Goal: Task Accomplishment & Management: Use online tool/utility

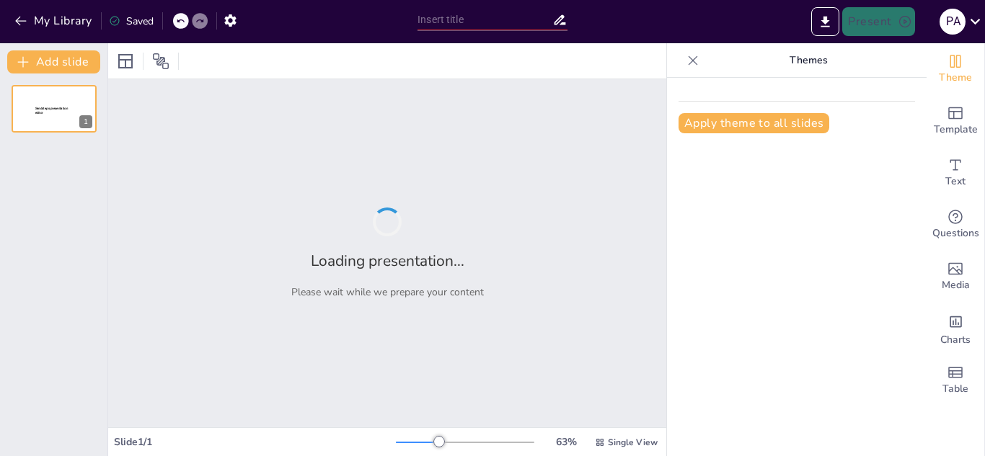
type input "Definición y Clasificación de Residuos: Enfoque en Sólidos y Peligrosos"
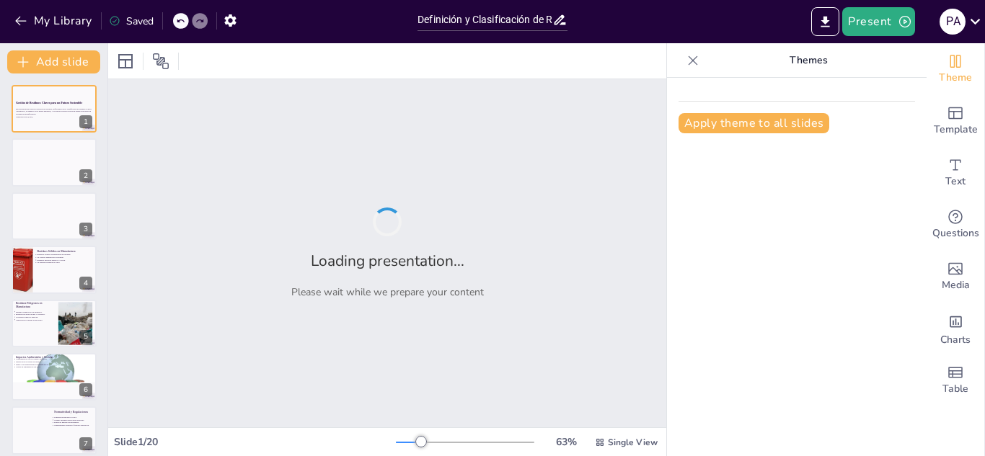
checkbox input "true"
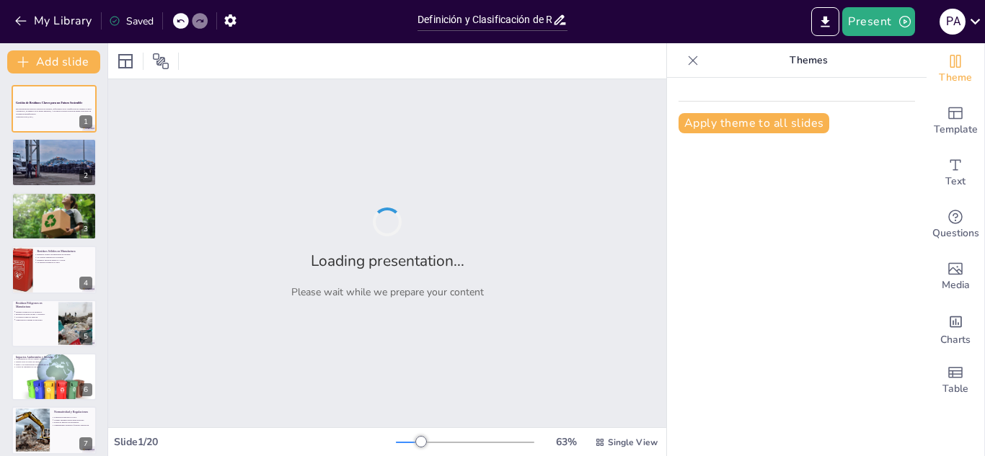
checkbox input "true"
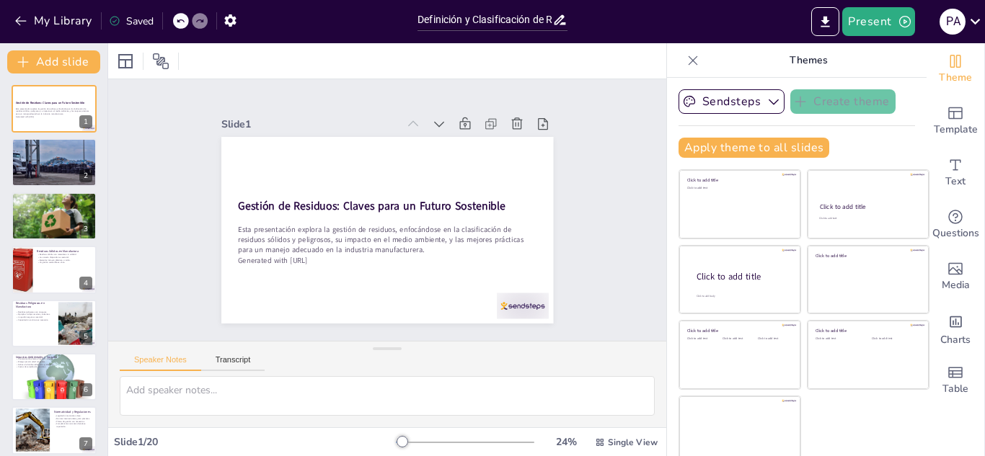
checkbox input "true"
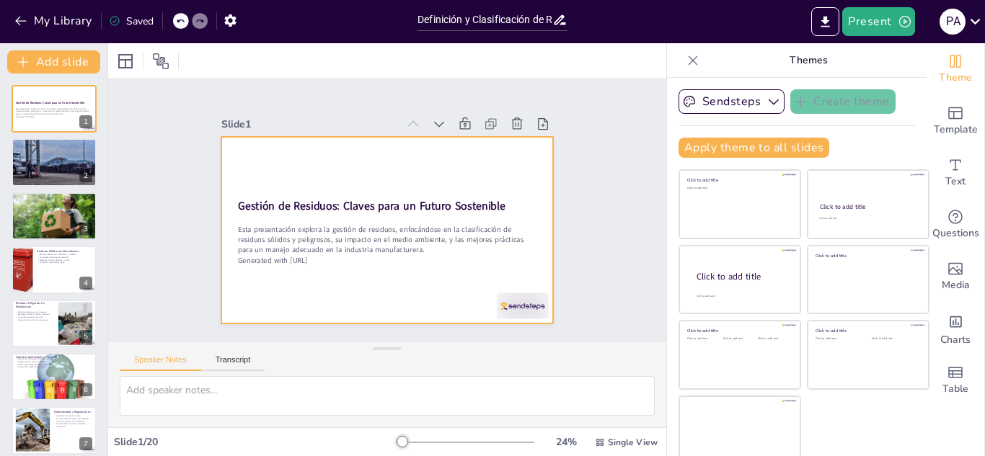
checkbox input "true"
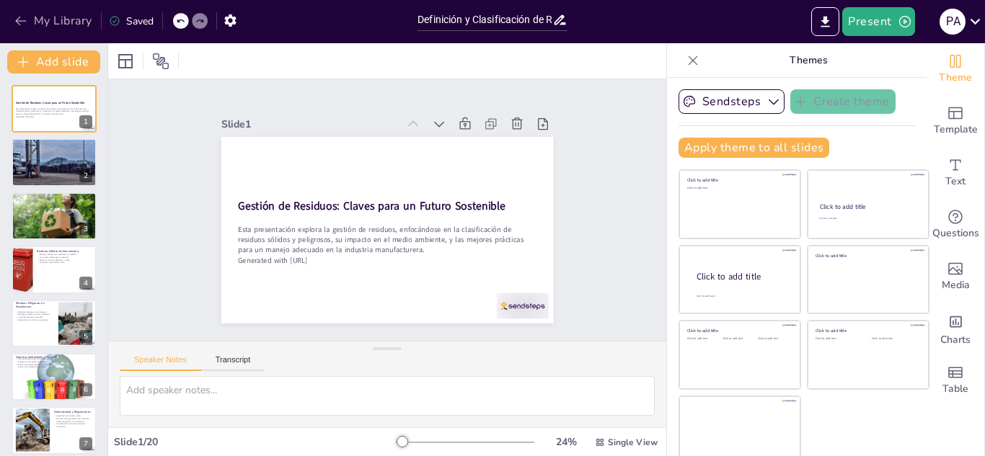
click at [43, 26] on button "My Library" at bounding box center [54, 20] width 87 height 23
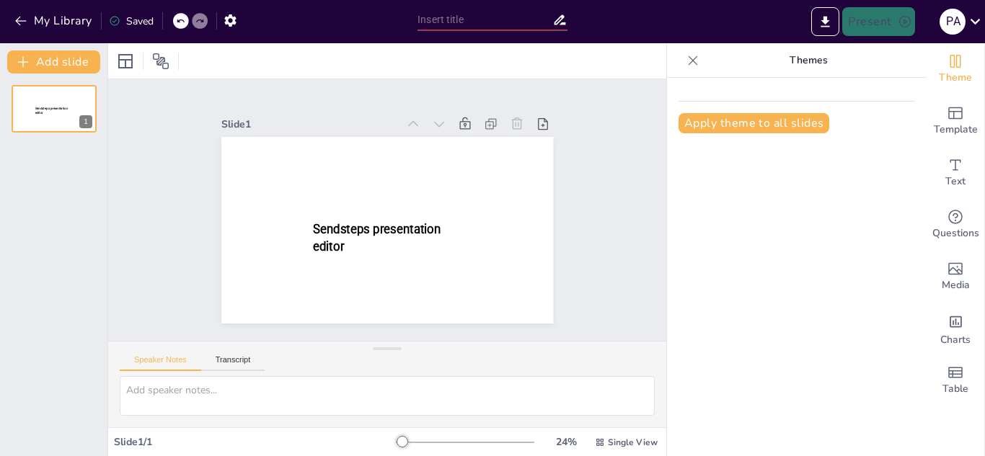
type input "Impacto y Oportunidades: La Relevancia de la Gestión de Residuos en el Contexto…"
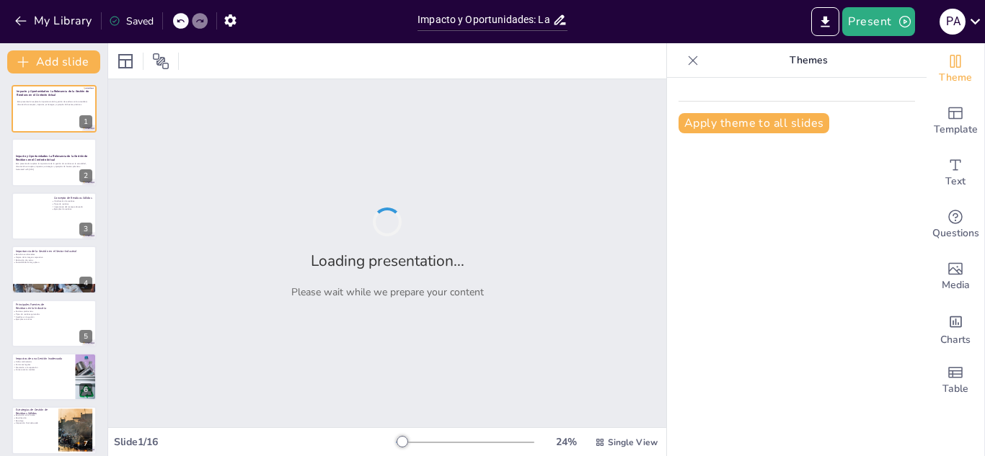
checkbox input "true"
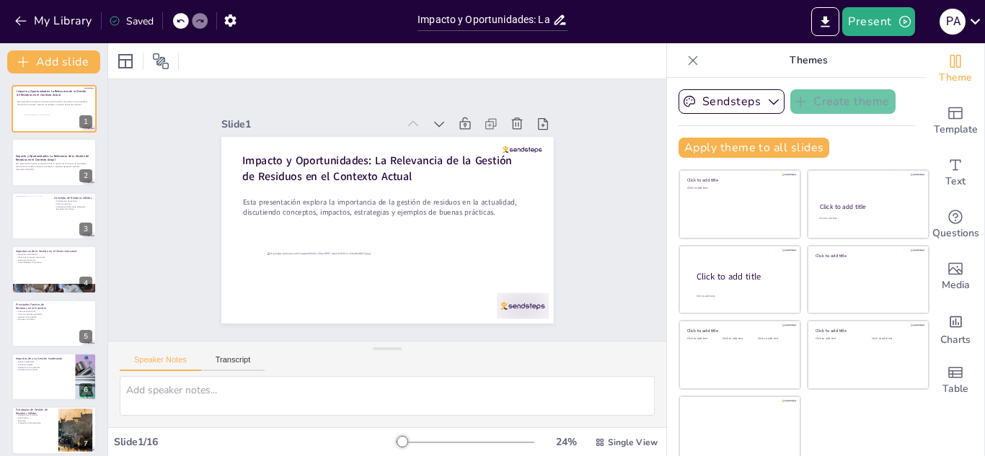
click at [685, 56] on icon at bounding box center [692, 60] width 14 height 14
checkbox input "true"
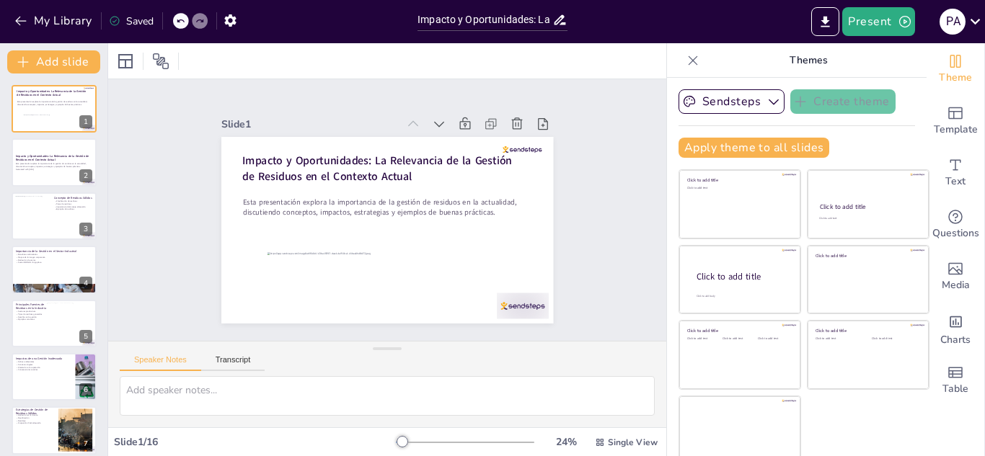
checkbox input "true"
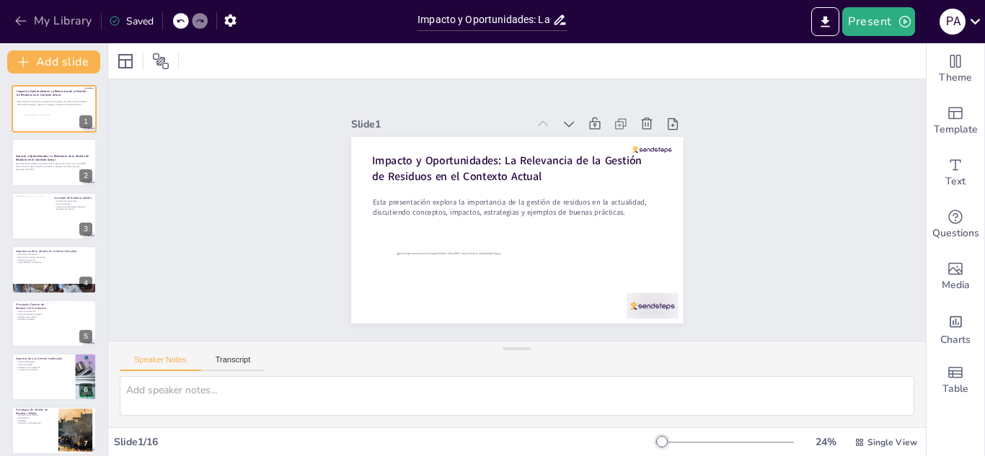
click at [63, 26] on button "My Library" at bounding box center [54, 20] width 87 height 23
